Goal: Navigation & Orientation: Find specific page/section

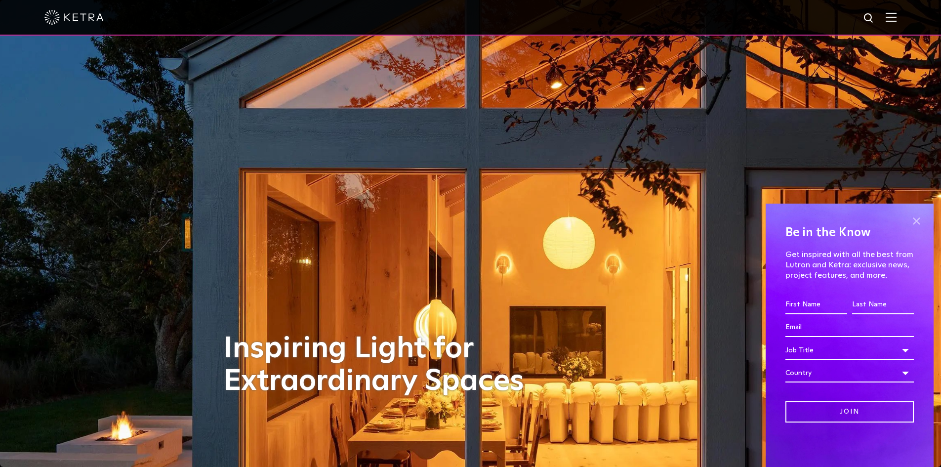
click at [917, 218] on span at bounding box center [916, 220] width 15 height 15
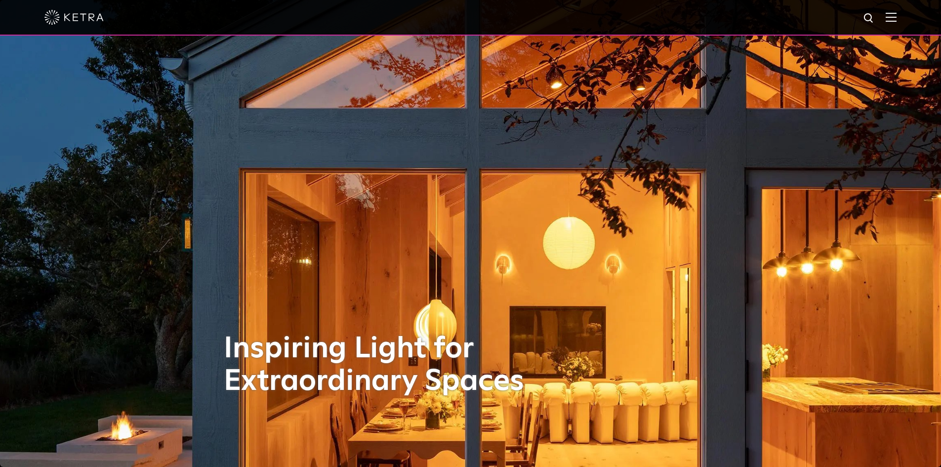
click at [894, 16] on img at bounding box center [891, 16] width 11 height 9
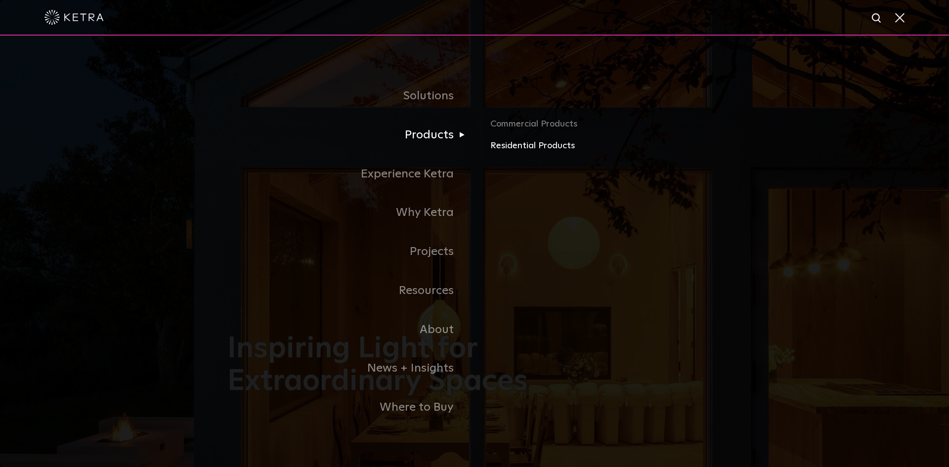
click at [509, 146] on link "Residential Products" at bounding box center [605, 146] width 231 height 14
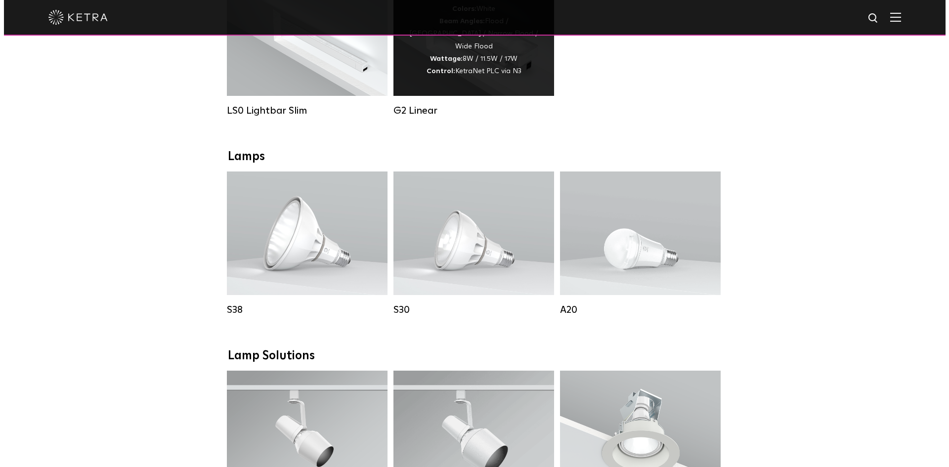
scroll to position [544, 0]
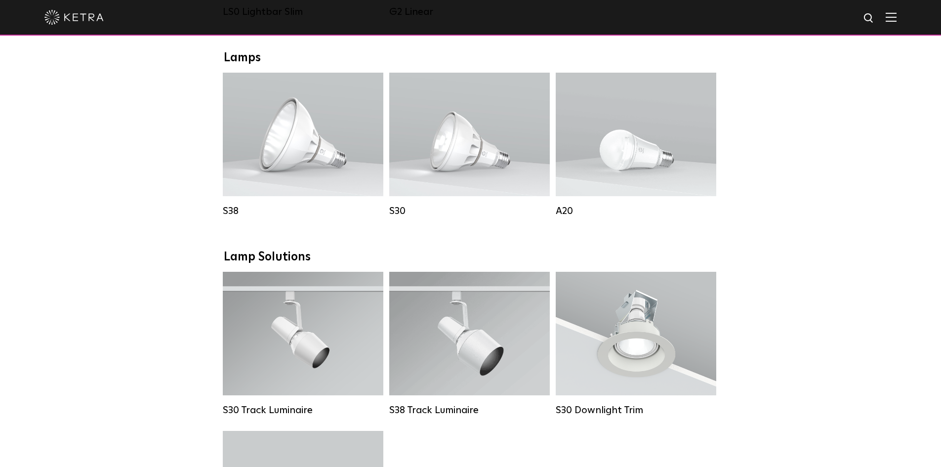
click at [897, 18] on img at bounding box center [891, 16] width 11 height 9
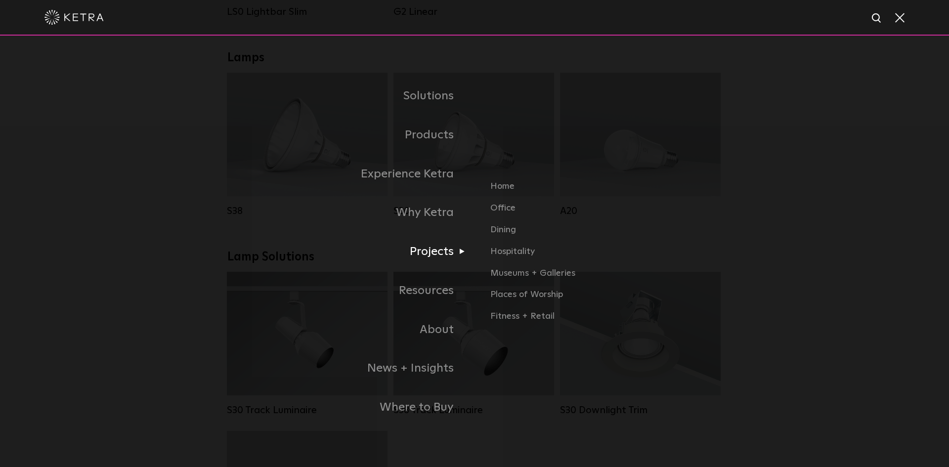
click at [452, 258] on link "Projects" at bounding box center [350, 251] width 247 height 39
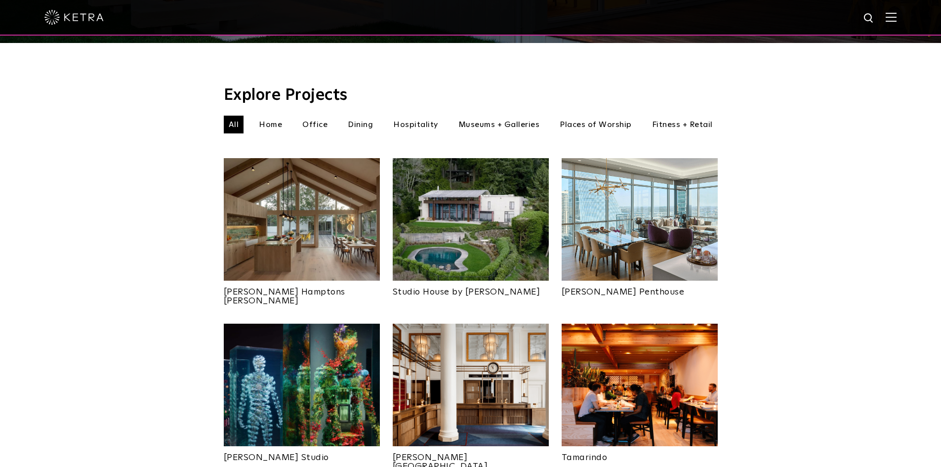
scroll to position [296, 0]
